Goal: Task Accomplishment & Management: Use online tool/utility

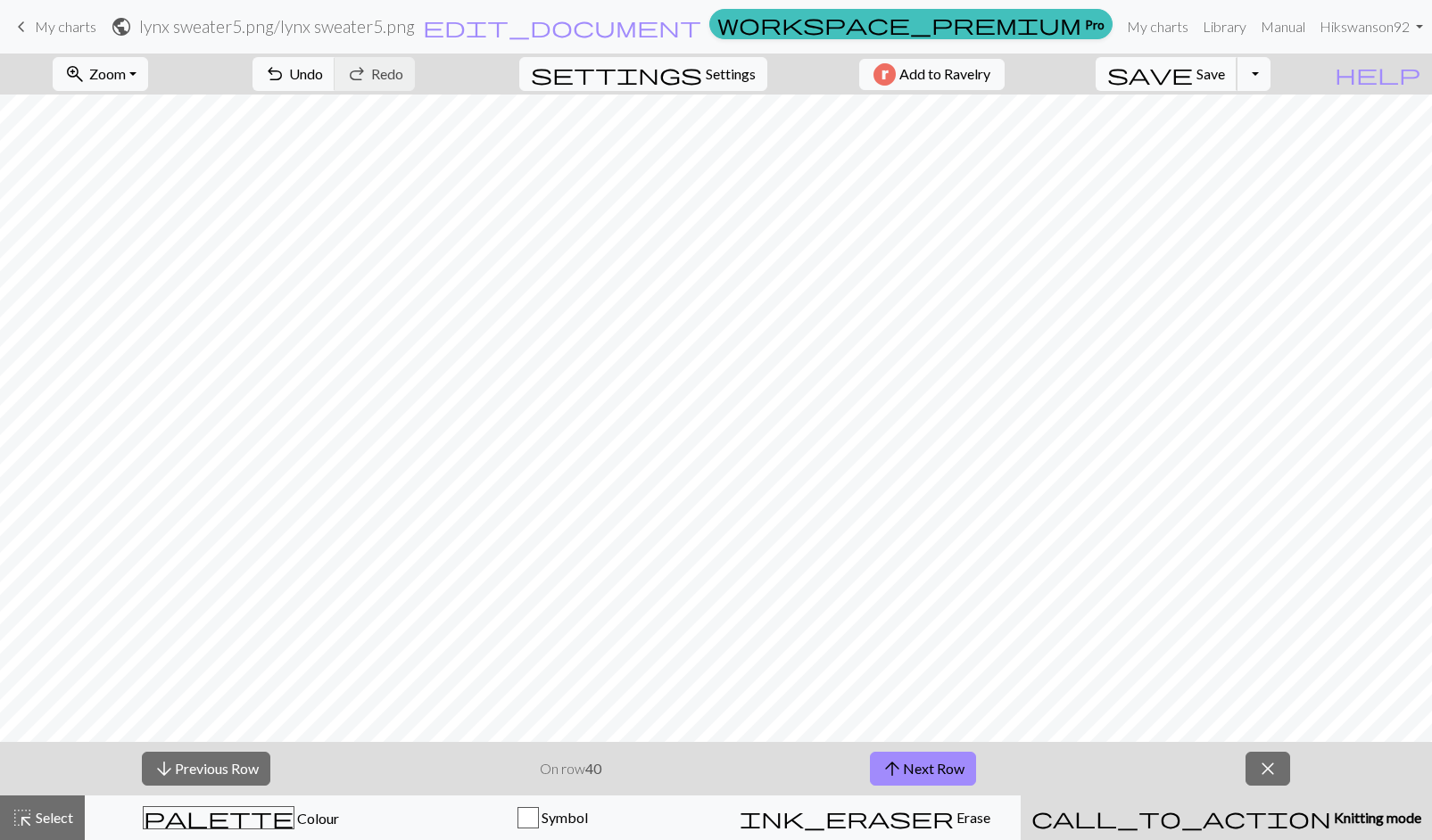
click at [1227, 58] on button "save Save Save" at bounding box center [1166, 74] width 141 height 34
click at [1227, 75] on div "Oh no! The chart couldn't be saved this time. Here are some things you can try …" at bounding box center [716, 170] width 1432 height 339
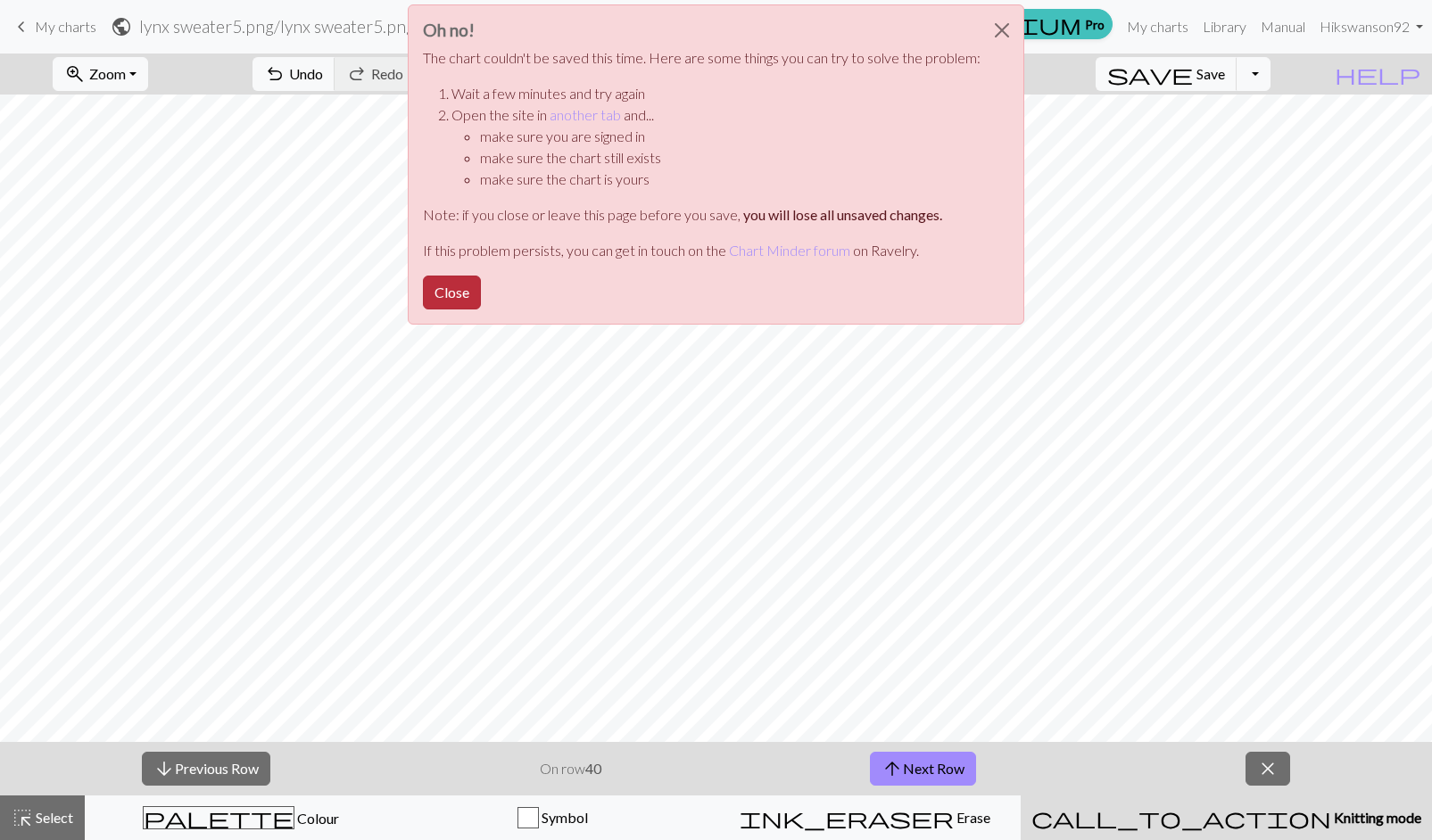
click at [448, 293] on button "Close" at bounding box center [451, 292] width 58 height 34
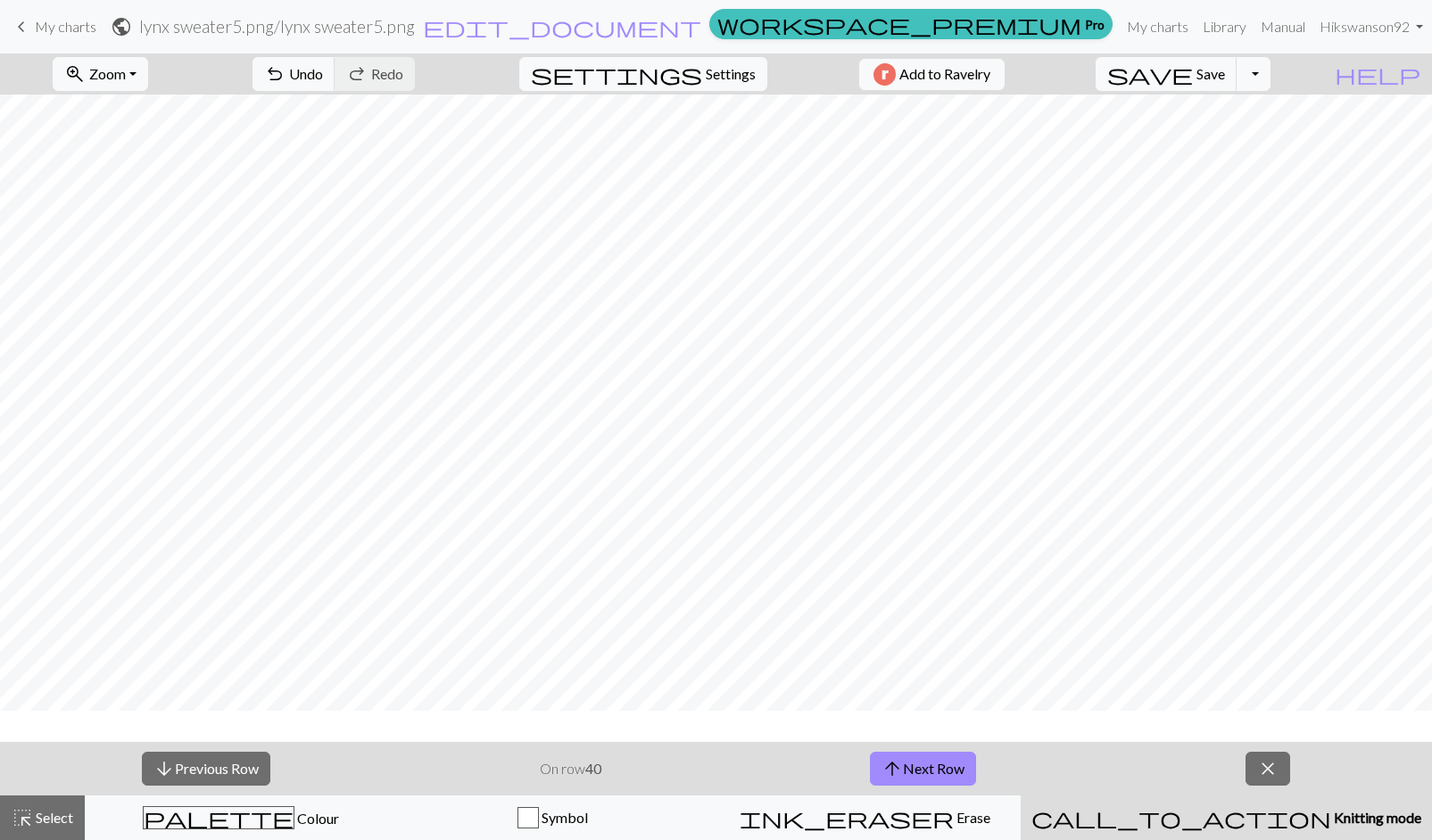
scroll to position [35, 0]
click at [1280, 763] on button "close" at bounding box center [1267, 768] width 45 height 34
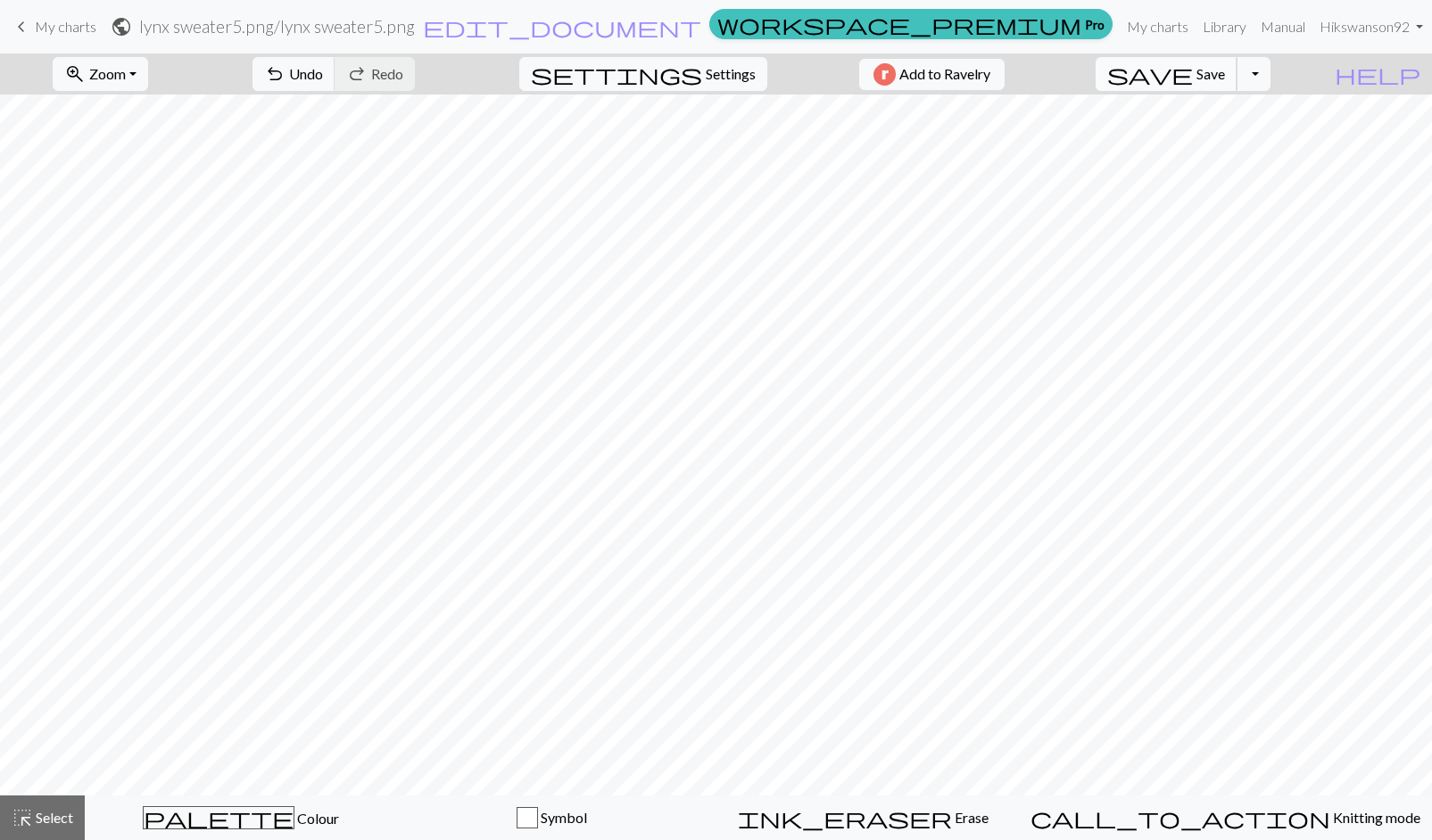
click at [1234, 85] on button "save Save Save" at bounding box center [1166, 74] width 141 height 34
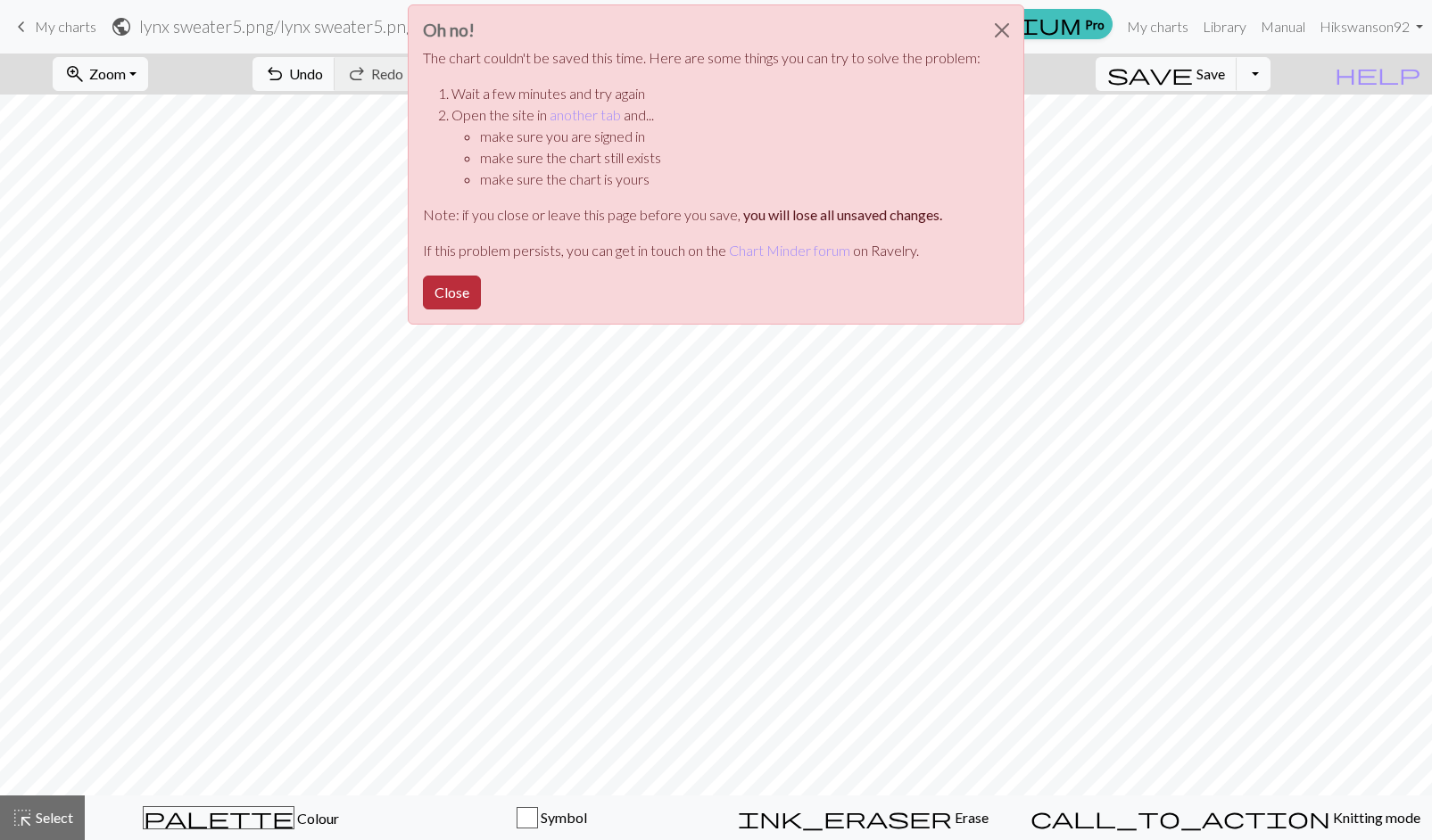
click at [473, 295] on button "Close" at bounding box center [451, 292] width 58 height 34
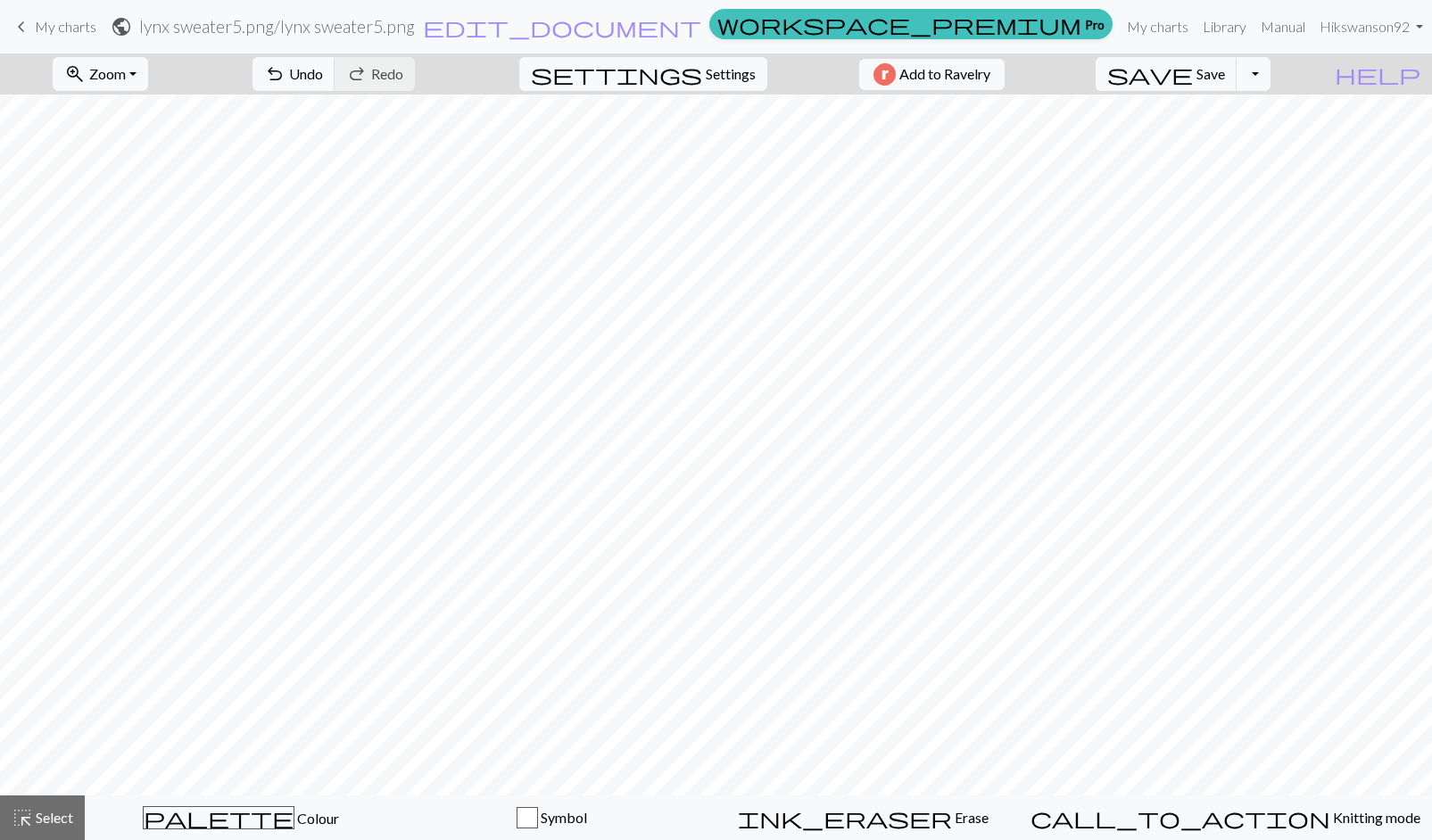
scroll to position [0, 0]
click at [1224, 79] on span "Save" at bounding box center [1210, 73] width 28 height 17
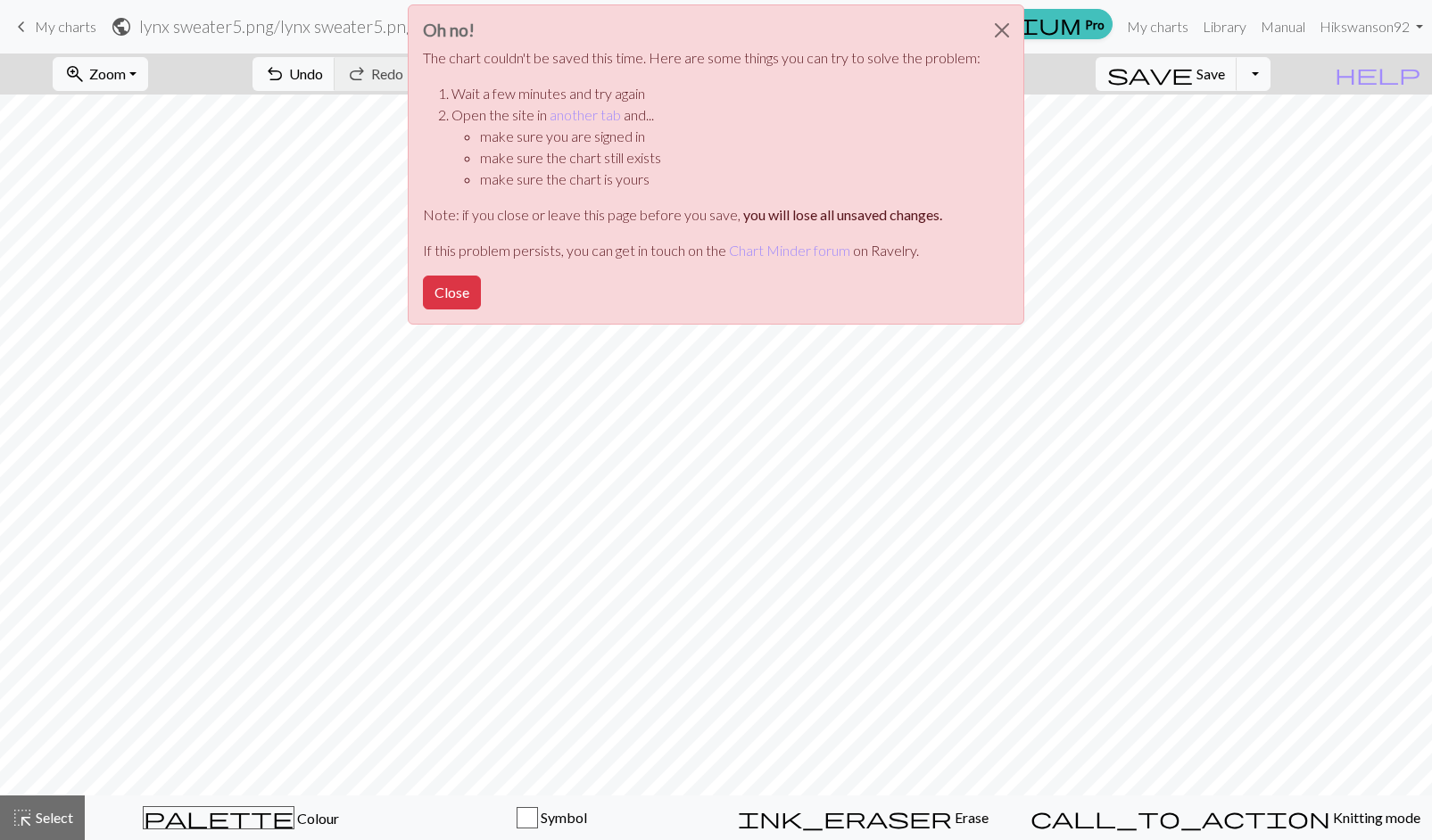
click at [1286, 142] on div "Oh no! The chart couldn't be saved this time. Here are some things you can try …" at bounding box center [716, 170] width 1432 height 339
click at [1002, 16] on button "Close" at bounding box center [1002, 29] width 43 height 50
